Goal: Task Accomplishment & Management: Complete application form

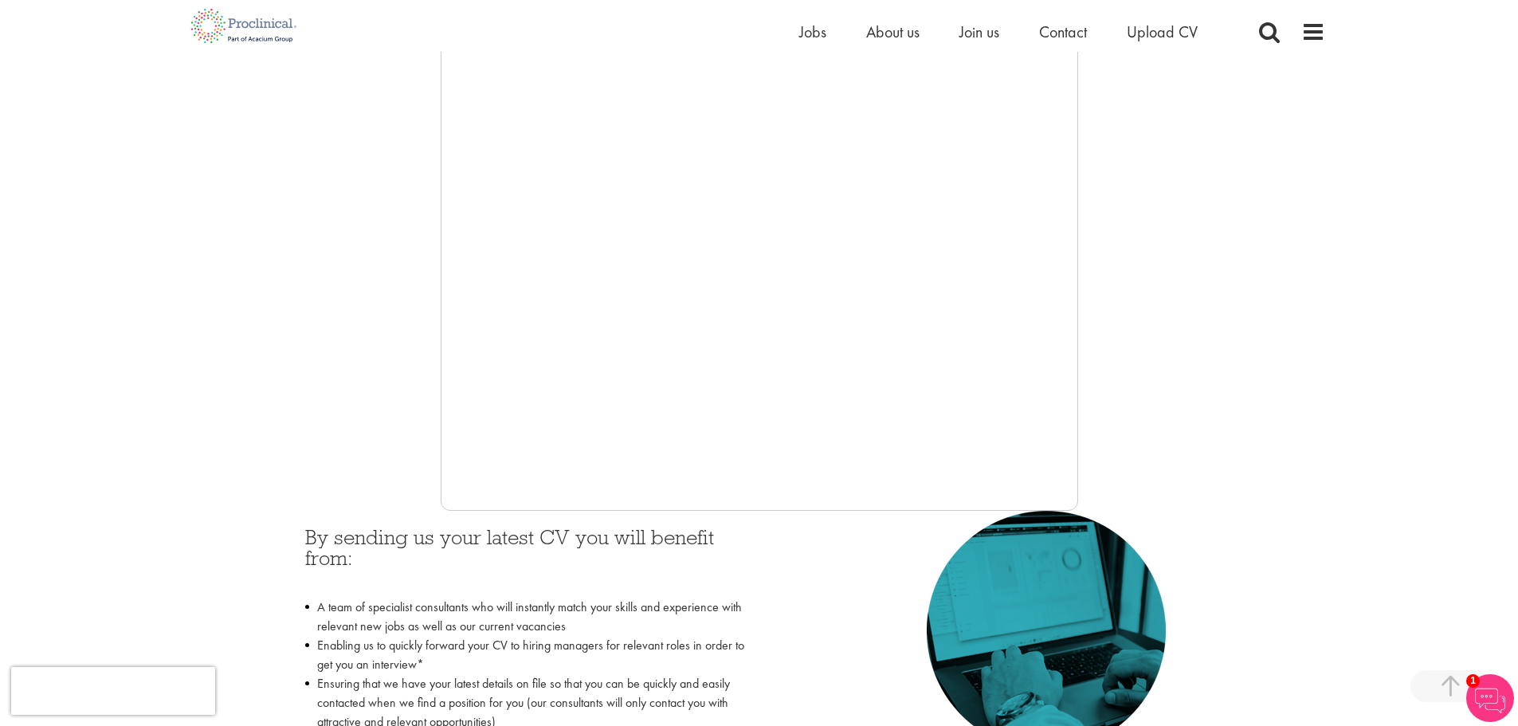
scroll to position [292, 0]
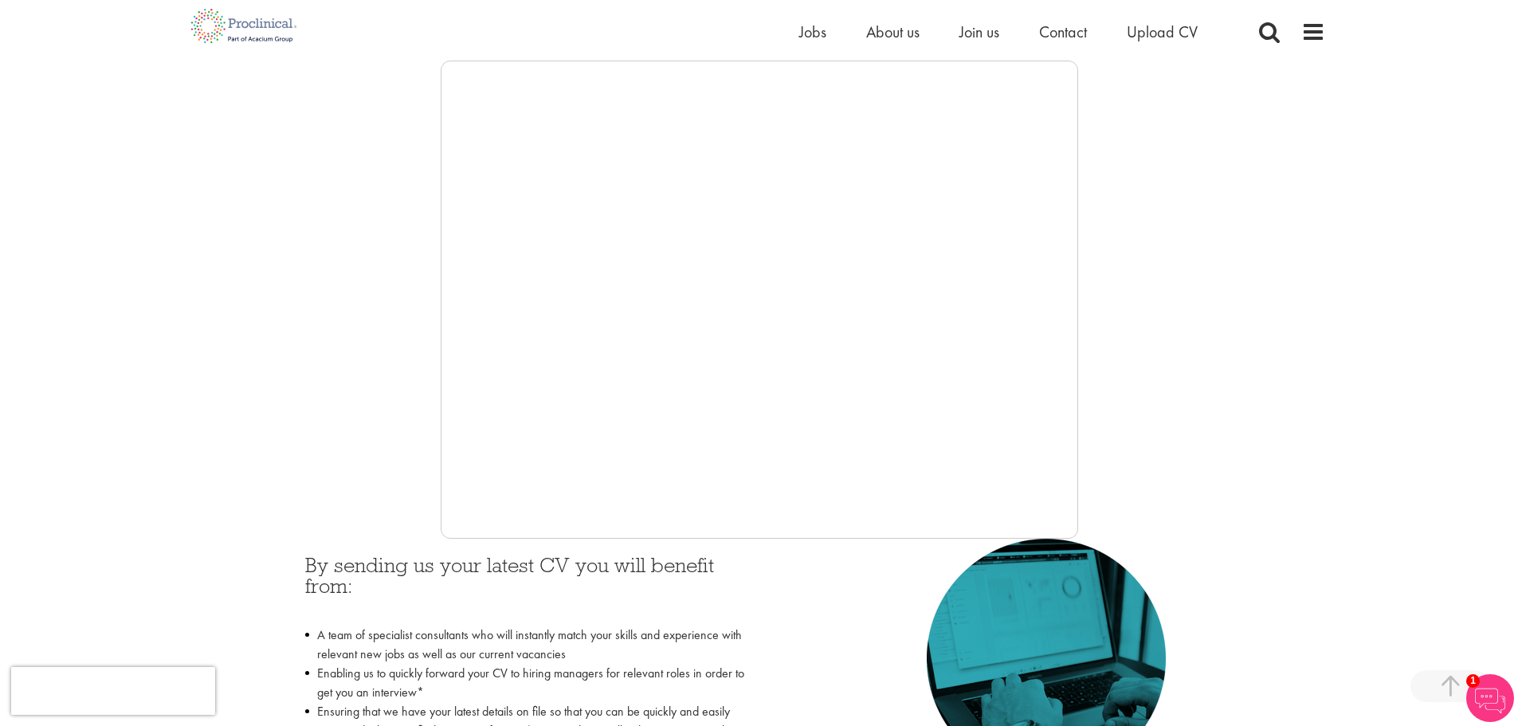
scroll to position [292, 0]
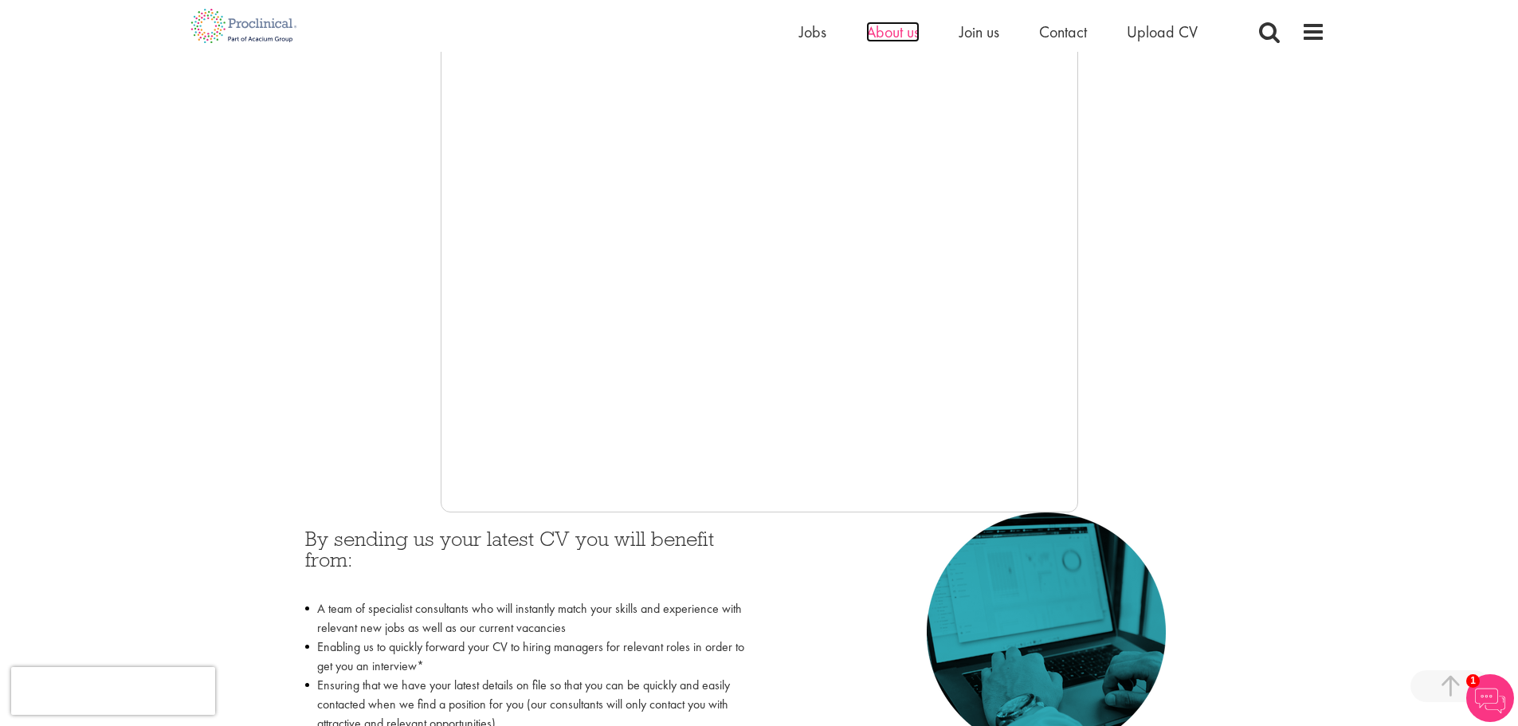
click at [893, 28] on span "About us" at bounding box center [892, 32] width 53 height 21
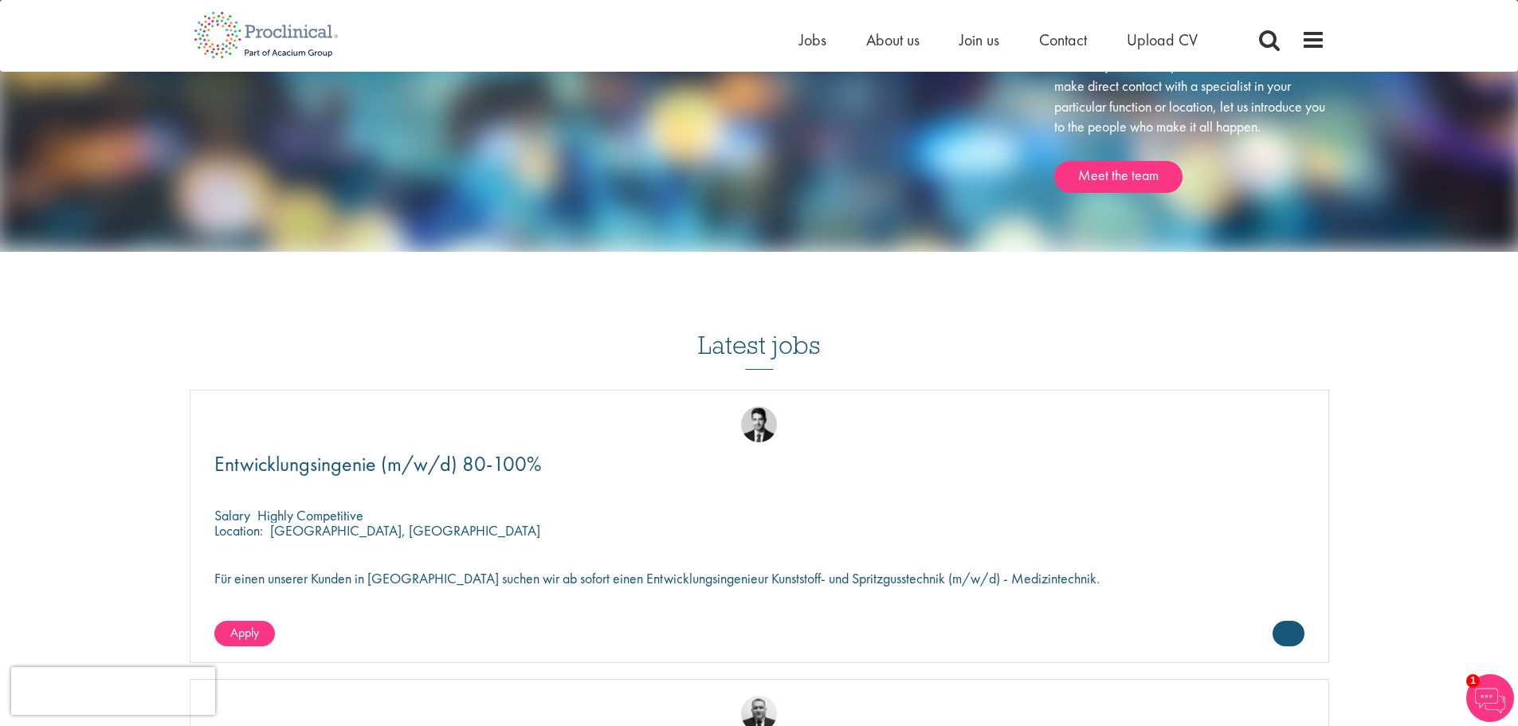
scroll to position [2337, 0]
